Goal: Task Accomplishment & Management: Use online tool/utility

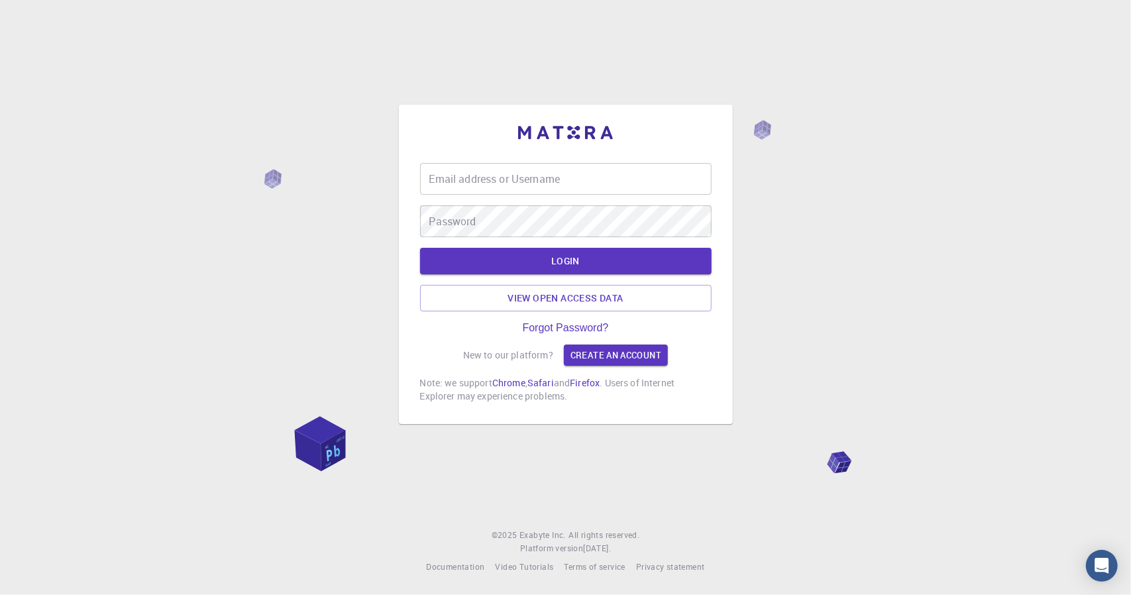
drag, startPoint x: 553, startPoint y: 193, endPoint x: 563, endPoint y: 182, distance: 15.0
click at [553, 193] on input "Email address or Username" at bounding box center [566, 179] width 292 height 32
click at [563, 182] on div "Email address or Username Email address or Username Password Password" at bounding box center [566, 200] width 292 height 74
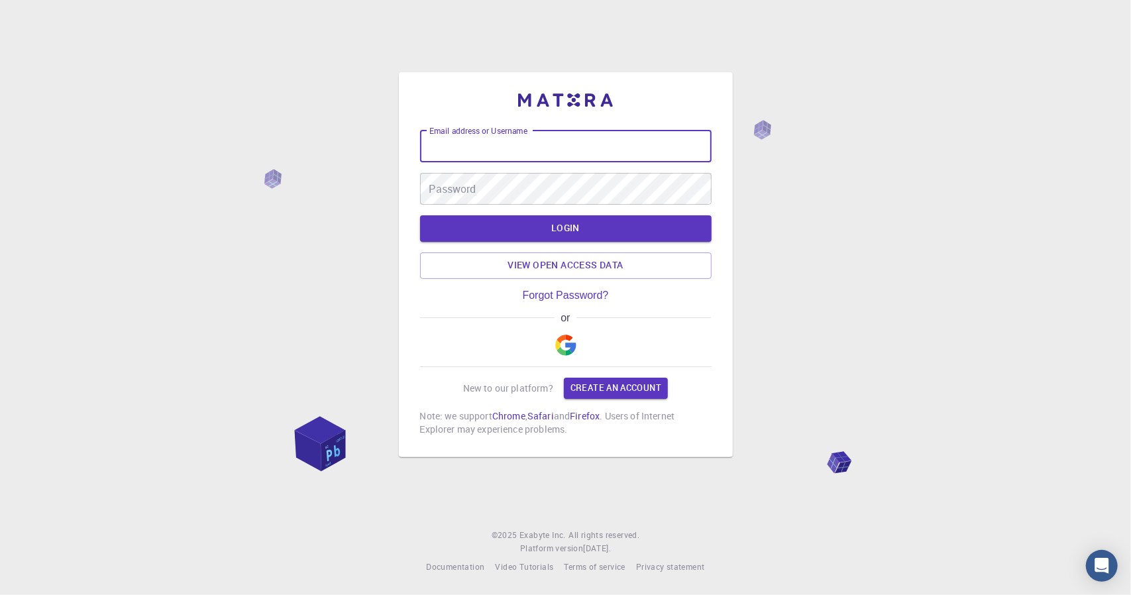
type input "[EMAIL_ADDRESS][DOMAIN_NAME]"
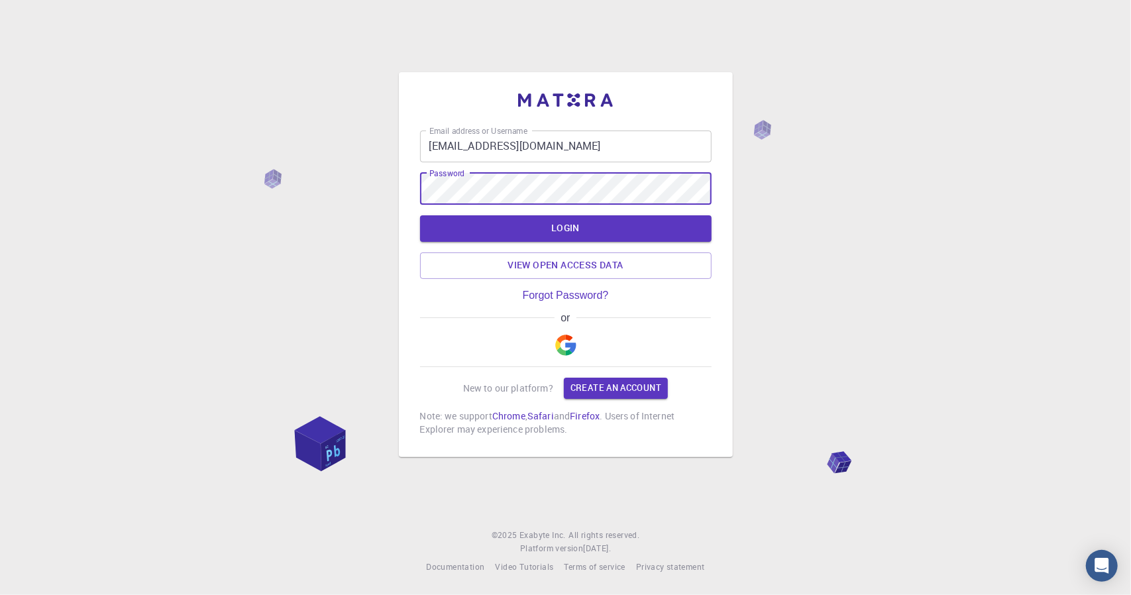
click at [420, 215] on button "LOGIN" at bounding box center [566, 228] width 292 height 27
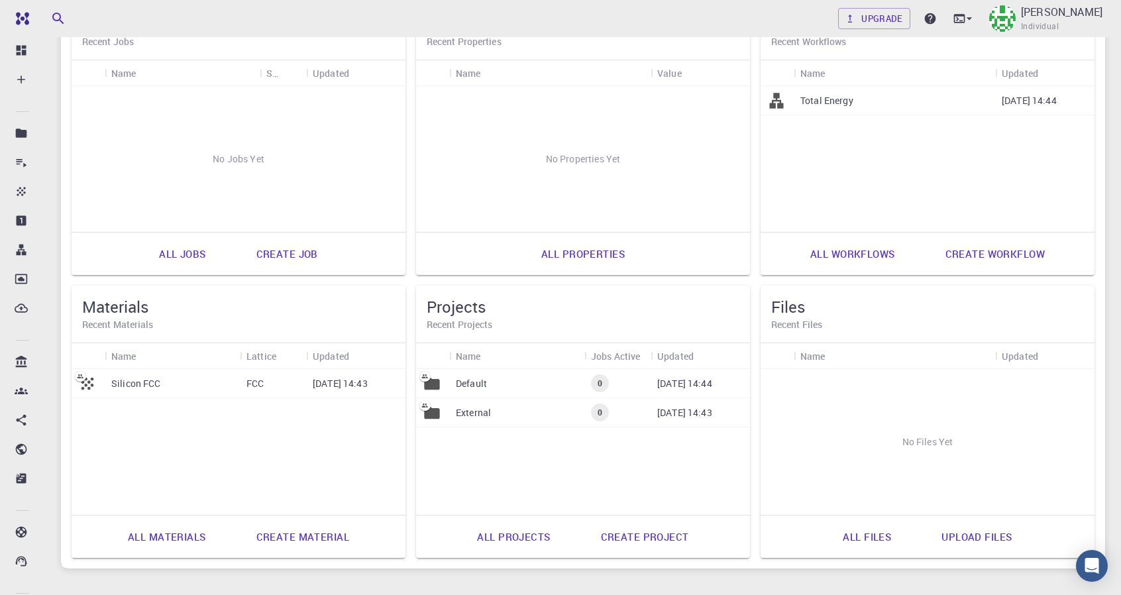
scroll to position [199, 0]
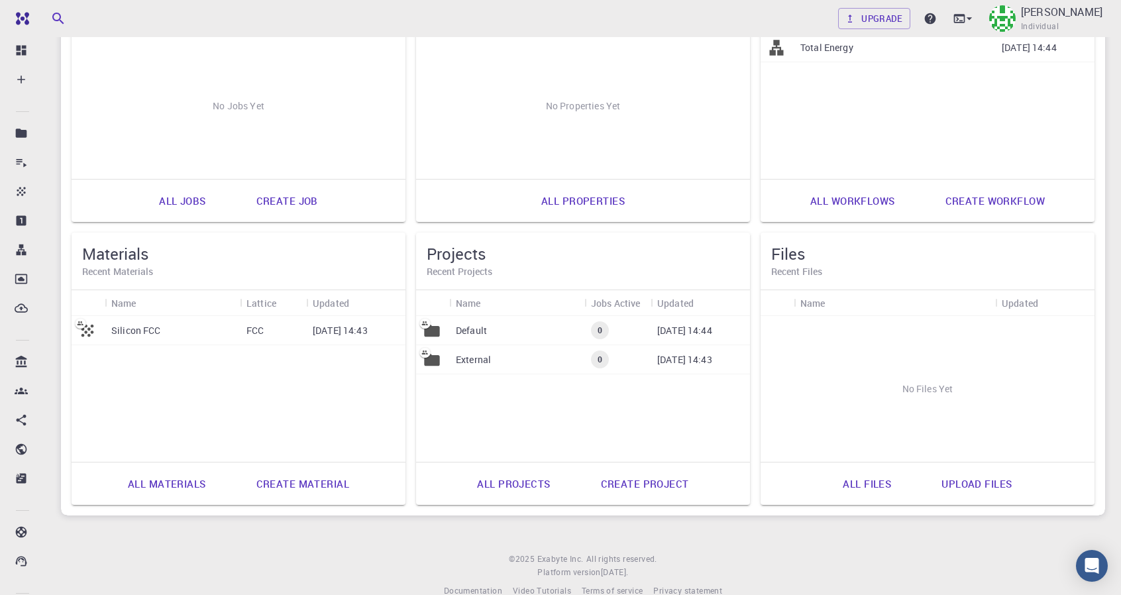
click at [285, 201] on link "Create job" at bounding box center [287, 201] width 91 height 32
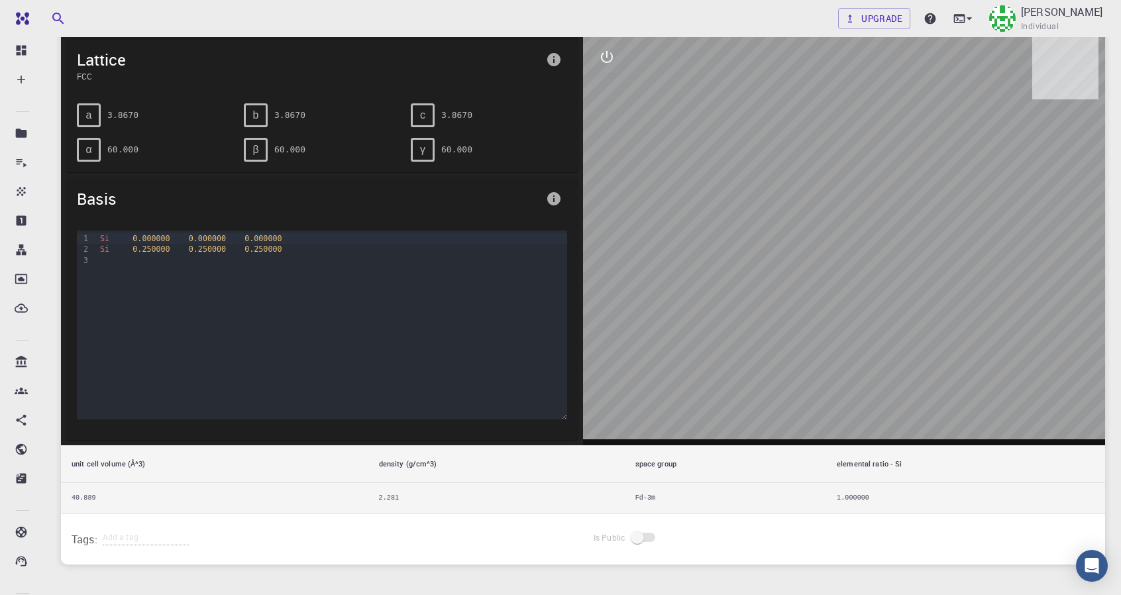
scroll to position [199, 0]
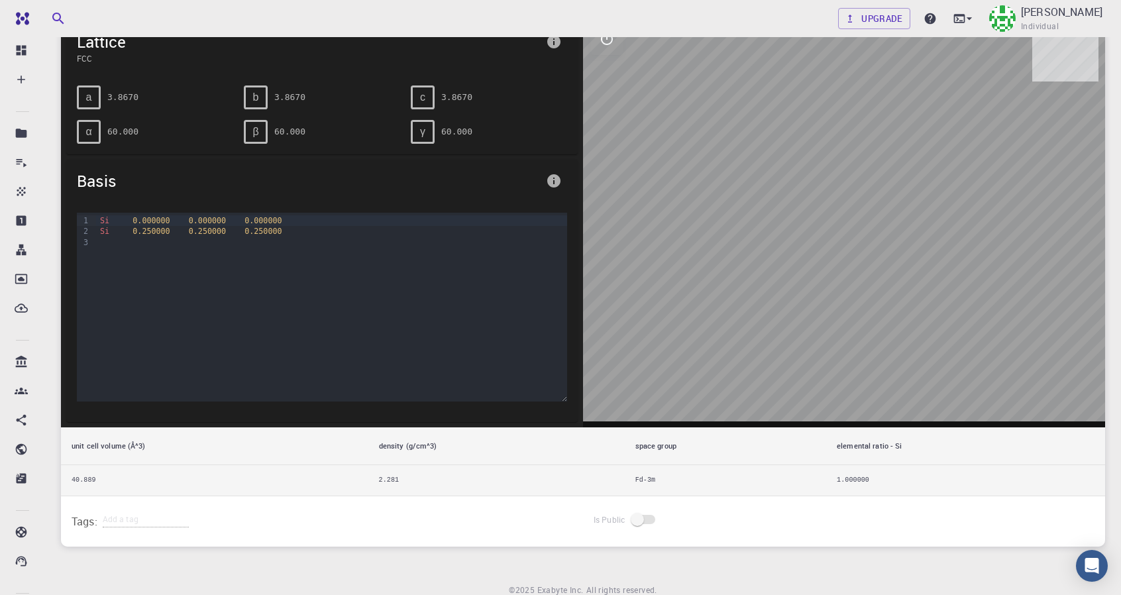
drag, startPoint x: 873, startPoint y: 303, endPoint x: 794, endPoint y: 290, distance: 80.6
click at [794, 290] on div at bounding box center [844, 221] width 522 height 412
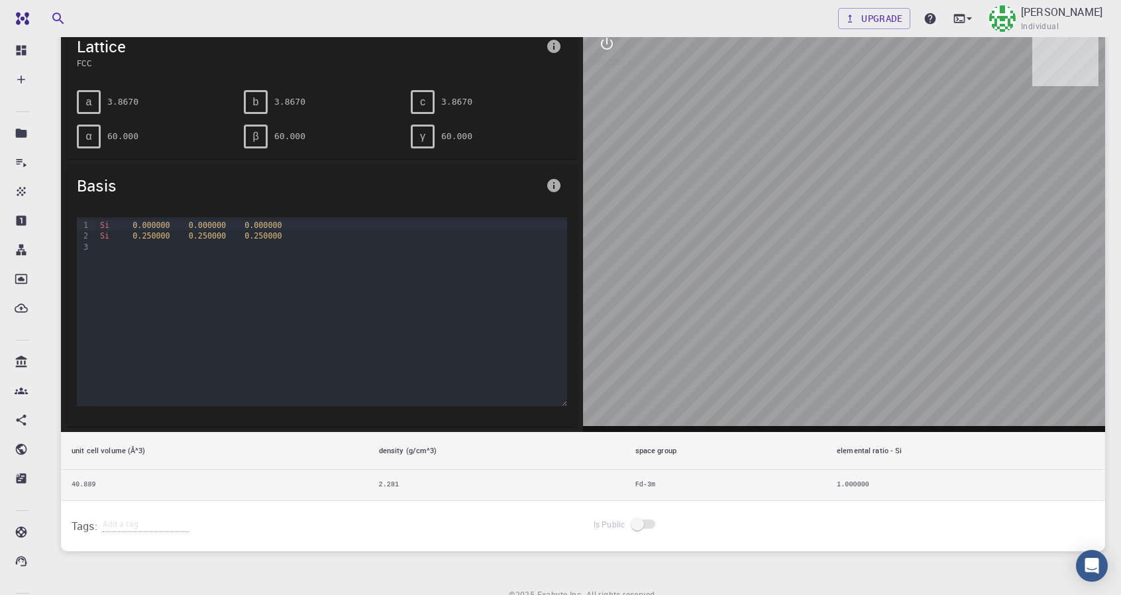
scroll to position [0, 0]
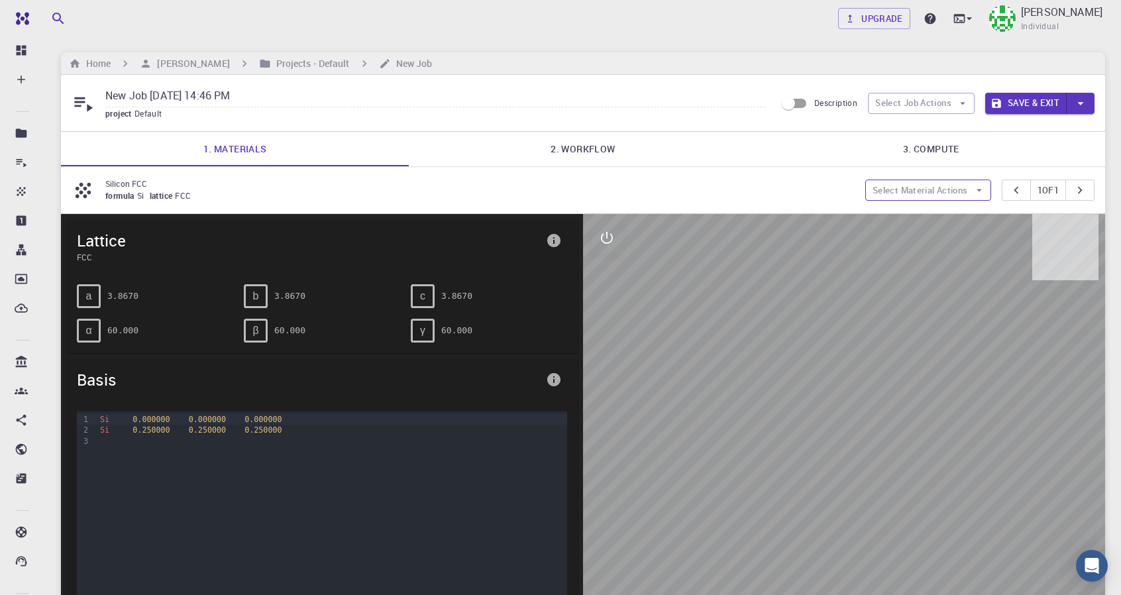
click at [974, 193] on icon "button" at bounding box center [979, 190] width 12 height 12
click at [915, 215] on span "Add materials" at bounding box center [937, 216] width 81 height 13
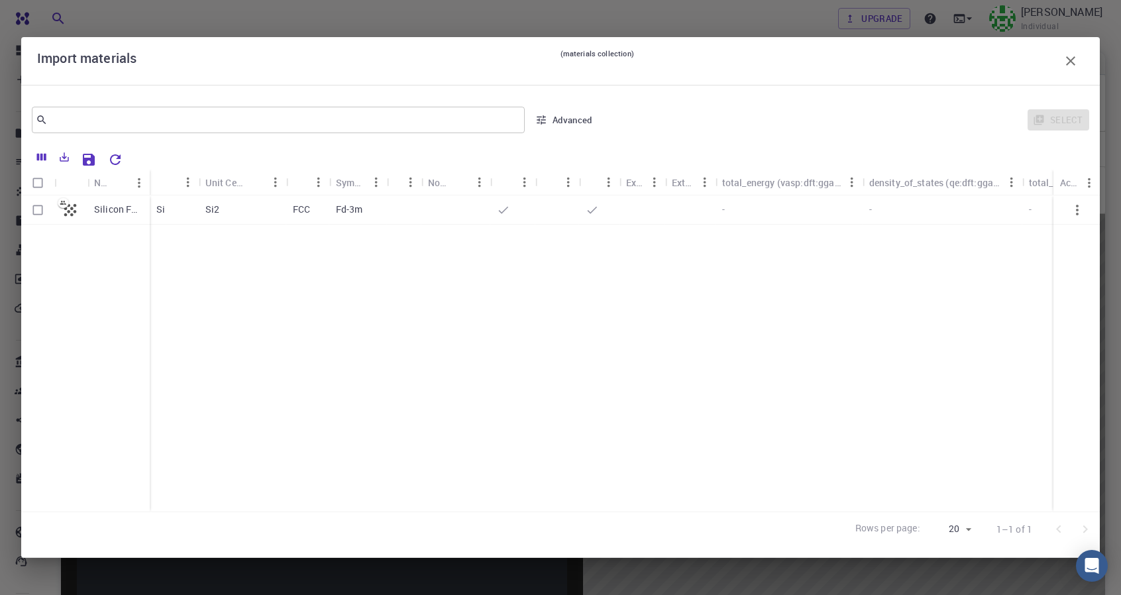
click at [52, 256] on div "Silicon FCC" at bounding box center [85, 353] width 129 height 316
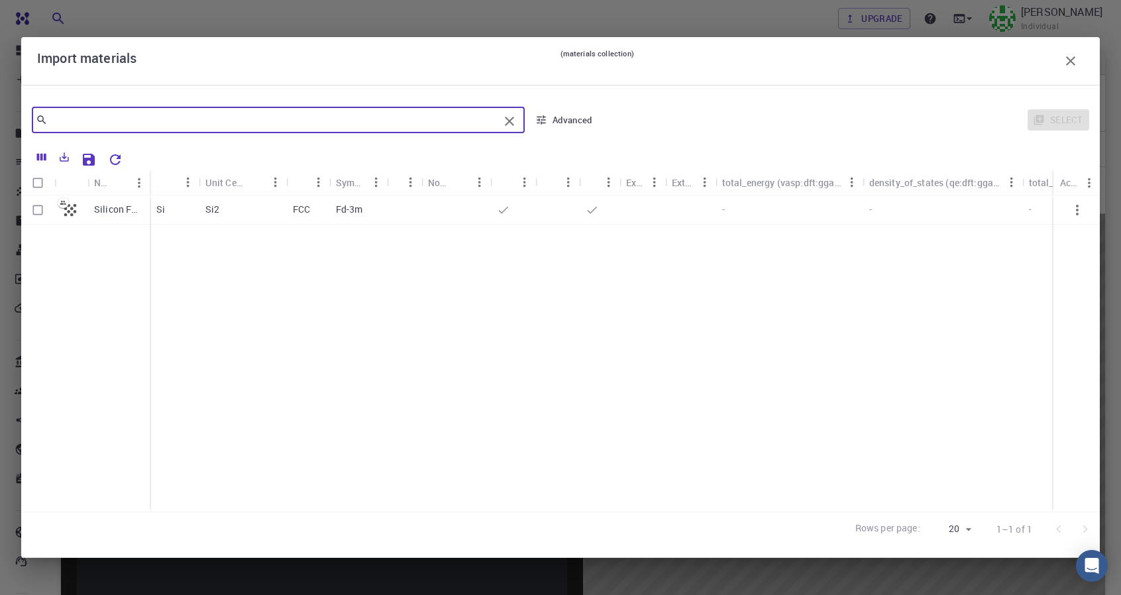
click at [97, 124] on input "text" at bounding box center [273, 120] width 451 height 19
drag, startPoint x: 201, startPoint y: 123, endPoint x: 0, endPoint y: 111, distance: 201.2
click at [0, 113] on div "Import materials (materials collection) carbon ​ Advanced Select Name Formula U…" at bounding box center [560, 297] width 1121 height 595
type input "aminopyridine"
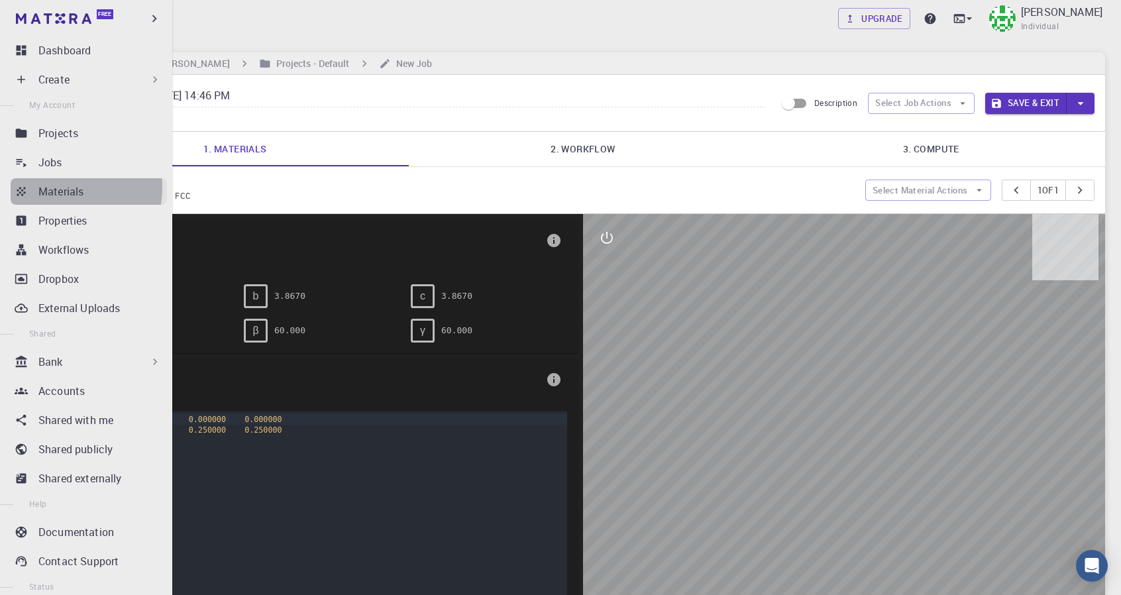
click at [57, 188] on p "Materials" at bounding box center [60, 192] width 45 height 16
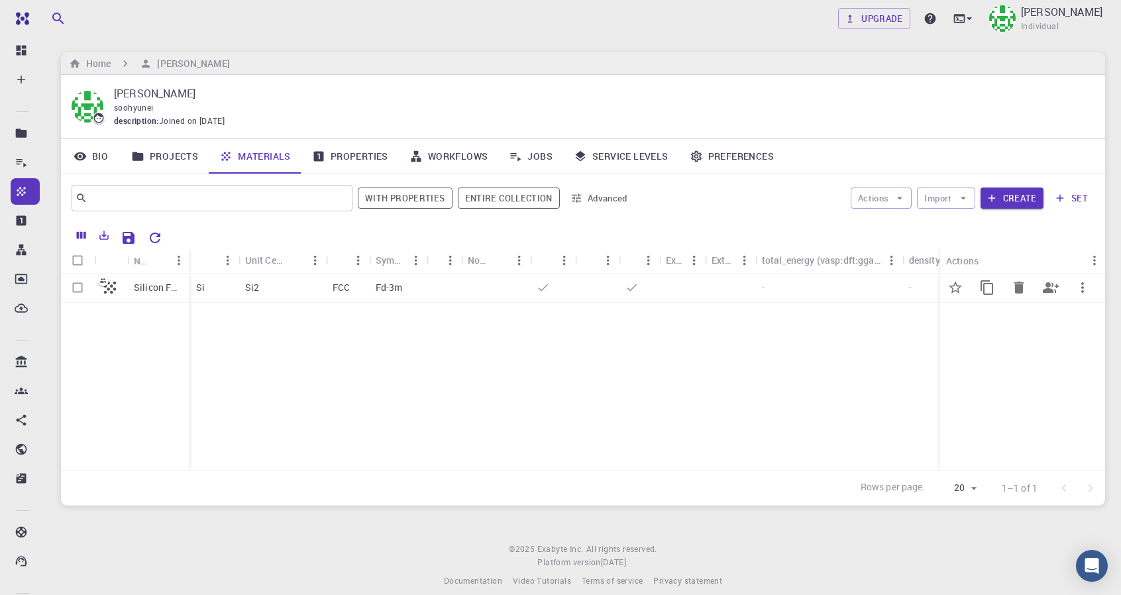
click at [83, 294] on input "Select row" at bounding box center [77, 287] width 25 height 25
checkbox input "true"
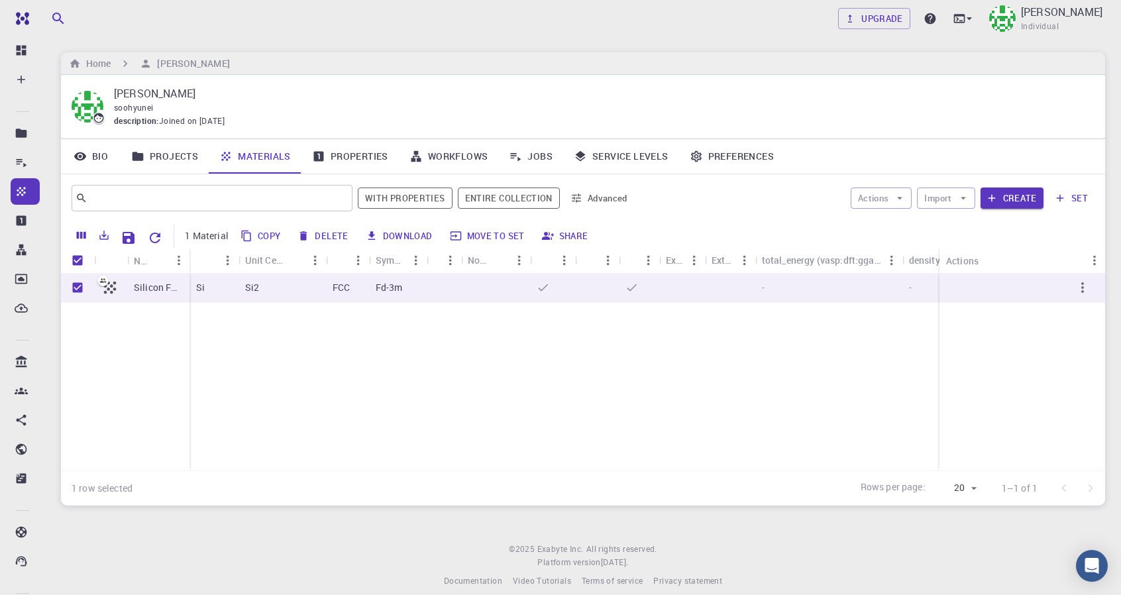
click at [319, 239] on button "Delete" at bounding box center [324, 235] width 60 height 21
checkbox input "false"
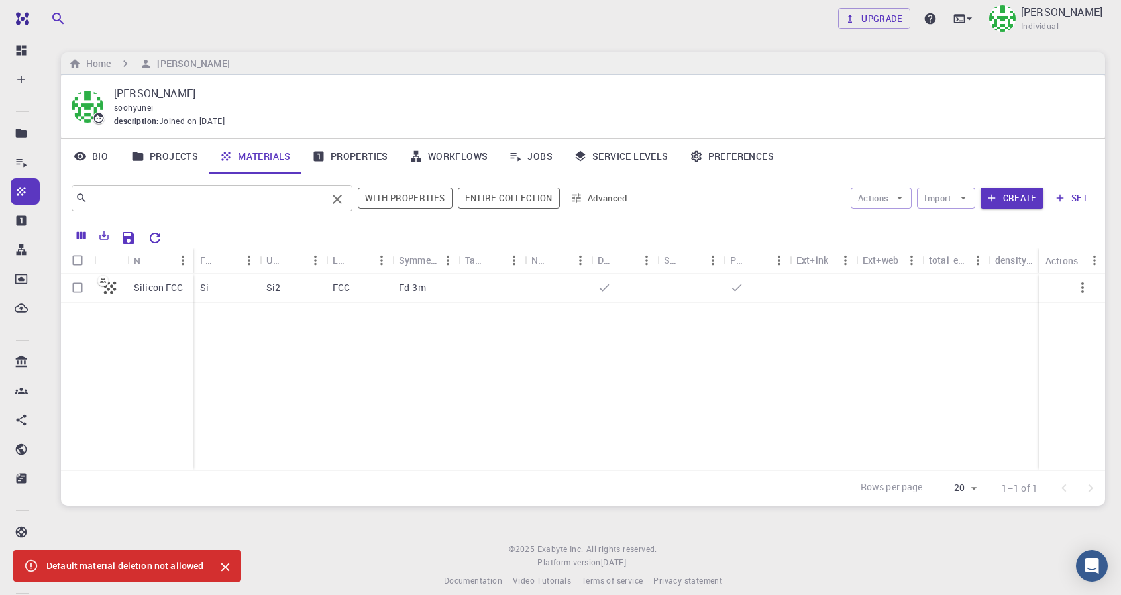
click at [265, 201] on input "text" at bounding box center [206, 198] width 239 height 19
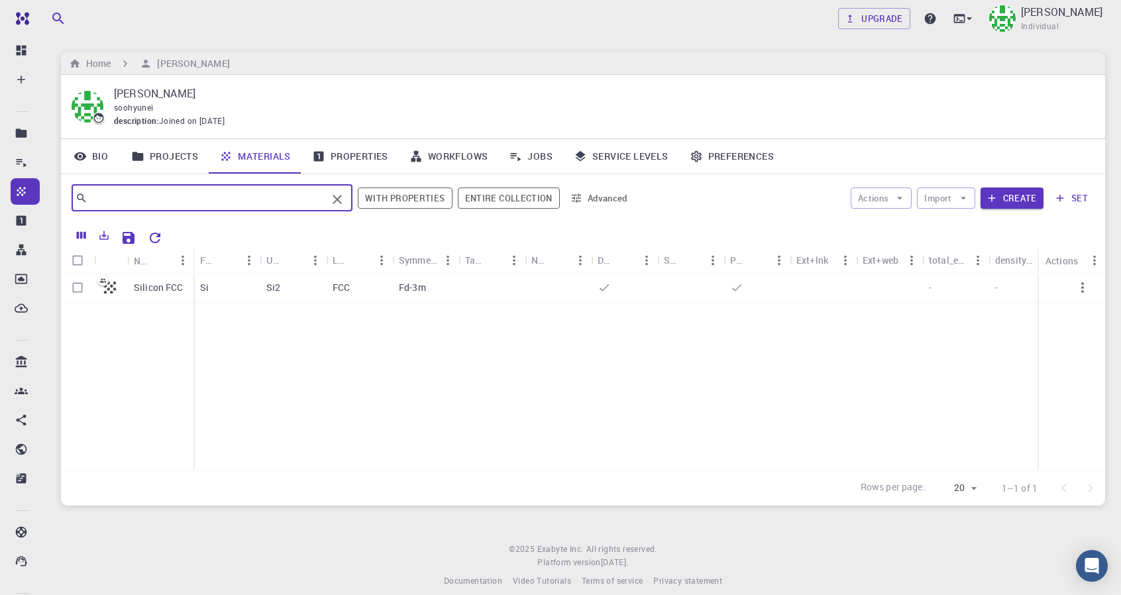
click at [279, 205] on input "text" at bounding box center [206, 198] width 239 height 19
type input "g"
type input "amine"
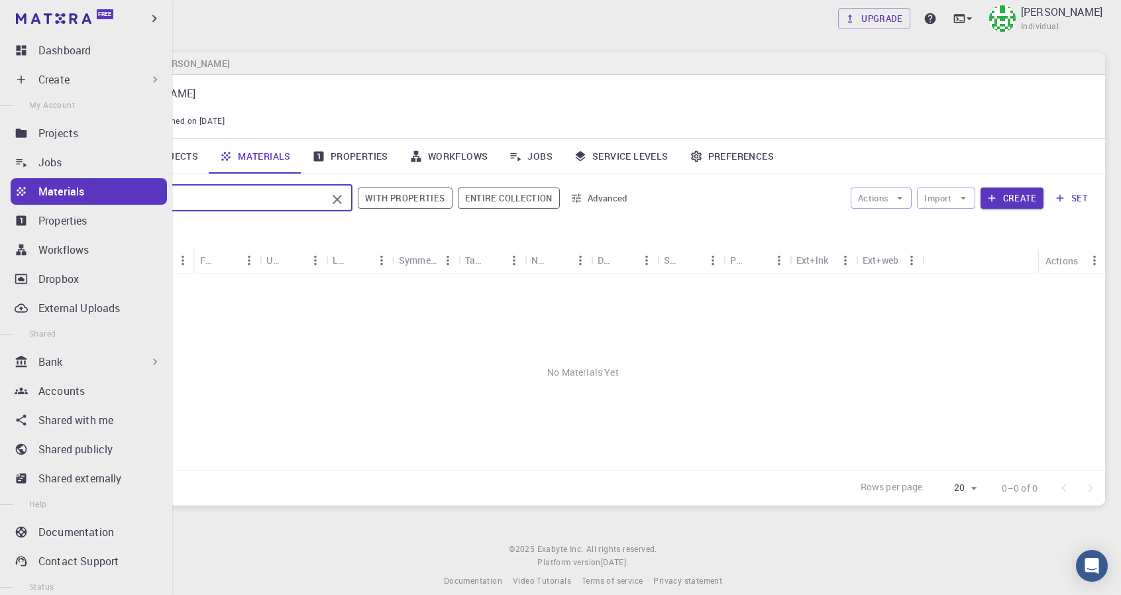
click at [54, 199] on p "Materials" at bounding box center [61, 192] width 46 height 16
click at [71, 137] on p "Projects" at bounding box center [58, 133] width 40 height 16
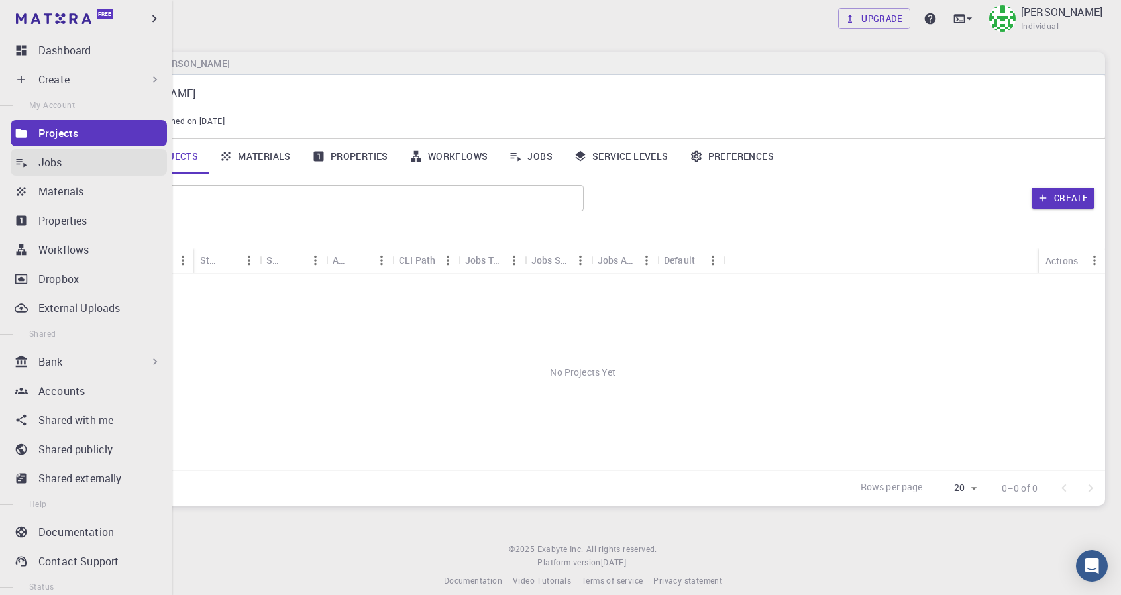
click at [59, 166] on p "Jobs" at bounding box center [50, 162] width 24 height 16
